Goal: Task Accomplishment & Management: Use online tool/utility

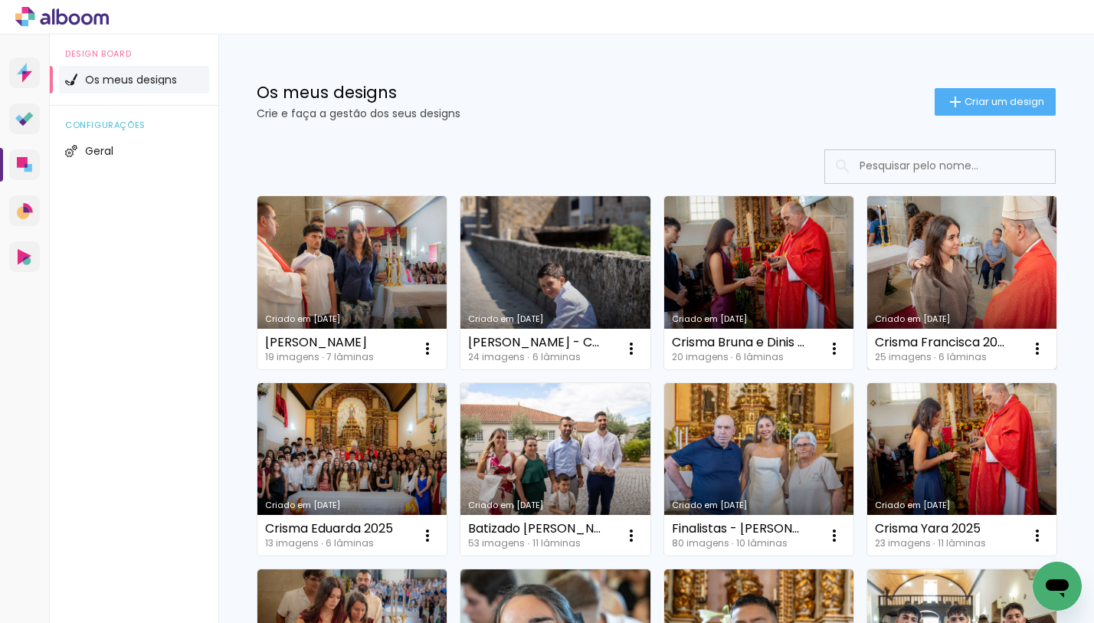
click at [868, 369] on link "Criado em [DATE]" at bounding box center [962, 282] width 189 height 173
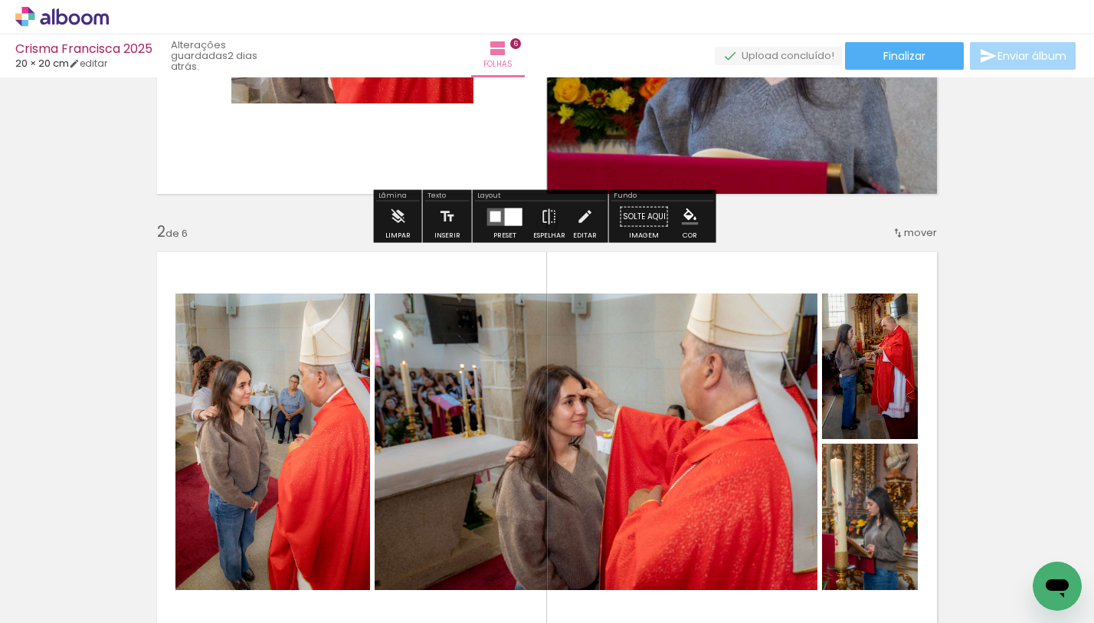
scroll to position [454, 0]
